Goal: Entertainment & Leisure: Consume media (video, audio)

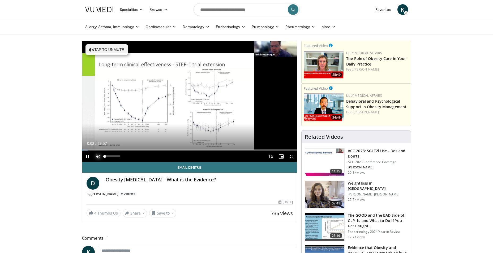
click at [99, 155] on span "Video Player" at bounding box center [98, 156] width 11 height 11
click at [292, 156] on span "Video Player" at bounding box center [292, 156] width 11 height 11
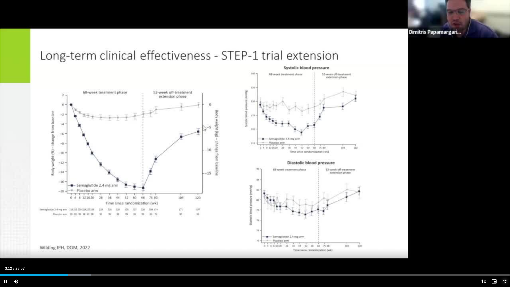
click at [493, 253] on span "Video Player" at bounding box center [504, 281] width 11 height 11
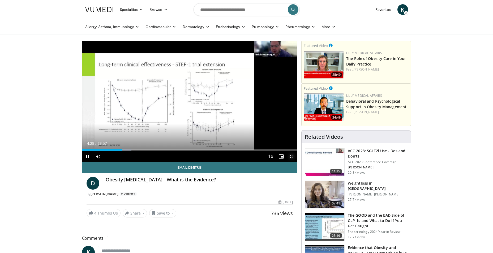
click at [292, 156] on span "Video Player" at bounding box center [292, 156] width 11 height 11
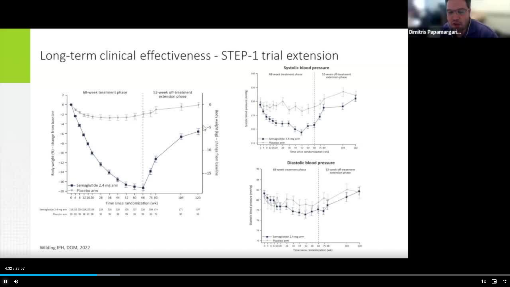
click at [4, 253] on span "Video Player" at bounding box center [5, 281] width 11 height 11
click at [2, 253] on span "Video Player" at bounding box center [5, 281] width 11 height 11
click at [493, 253] on span "Video Player" at bounding box center [504, 281] width 11 height 11
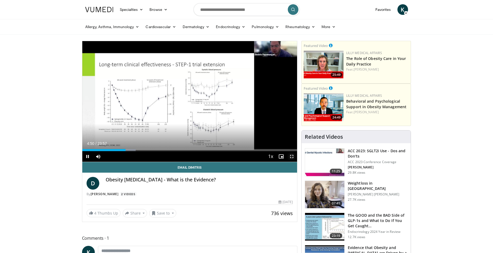
click at [291, 155] on span "Video Player" at bounding box center [292, 156] width 11 height 11
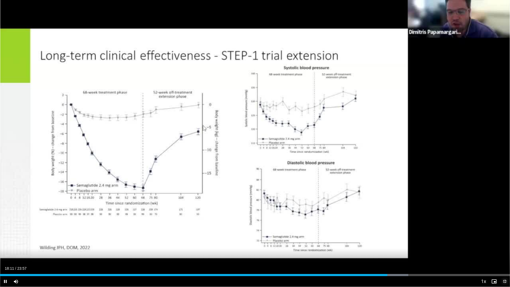
click at [493, 253] on span "Video Player" at bounding box center [504, 281] width 11 height 11
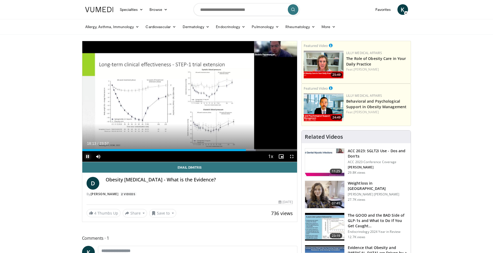
click at [85, 156] on span "Video Player" at bounding box center [87, 156] width 11 height 11
